Goal: Task Accomplishment & Management: Complete application form

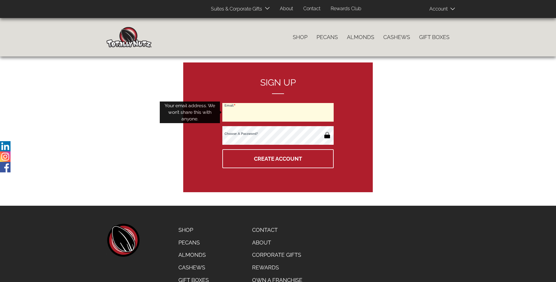
click at [278, 112] on input "Email" at bounding box center [277, 112] width 111 height 19
type input "[EMAIL_ADDRESS][DOMAIN_NAME]"
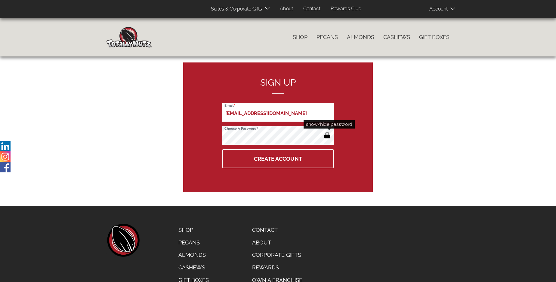
click at [327, 136] on button "button" at bounding box center [327, 136] width 10 height 10
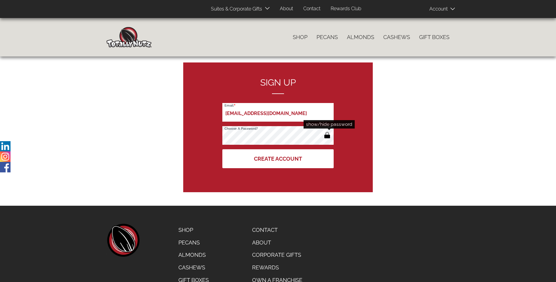
click at [278, 159] on button "Create Account" at bounding box center [277, 158] width 111 height 19
